Goal: Find specific page/section: Find specific page/section

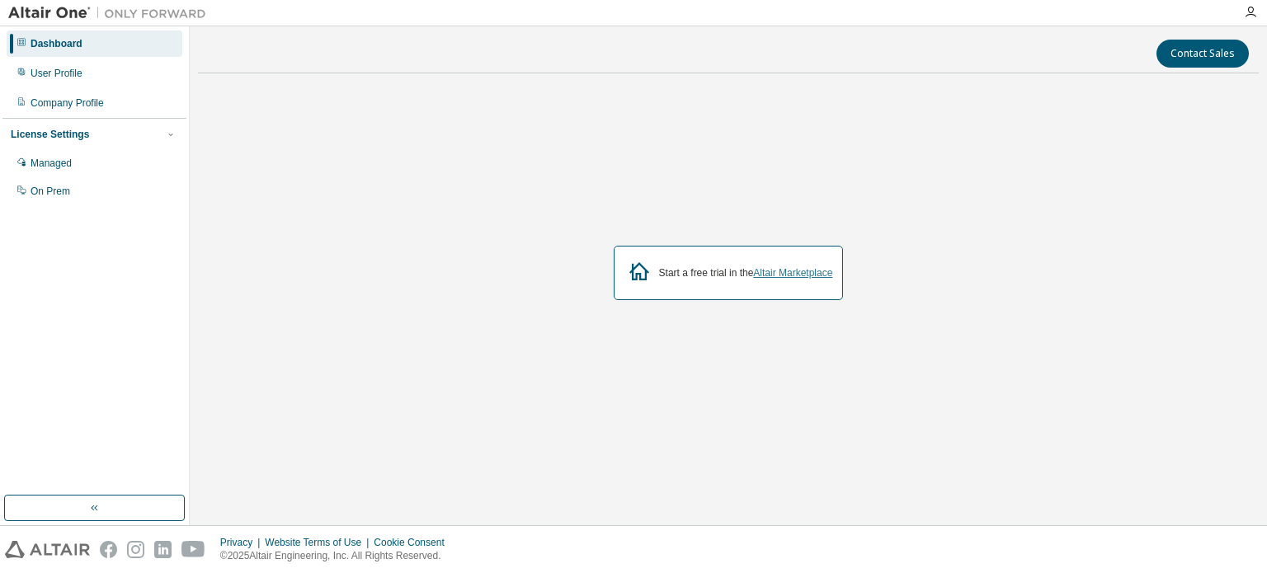
click at [760, 276] on link "Altair Marketplace" at bounding box center [792, 273] width 79 height 12
